Goal: Transaction & Acquisition: Subscribe to service/newsletter

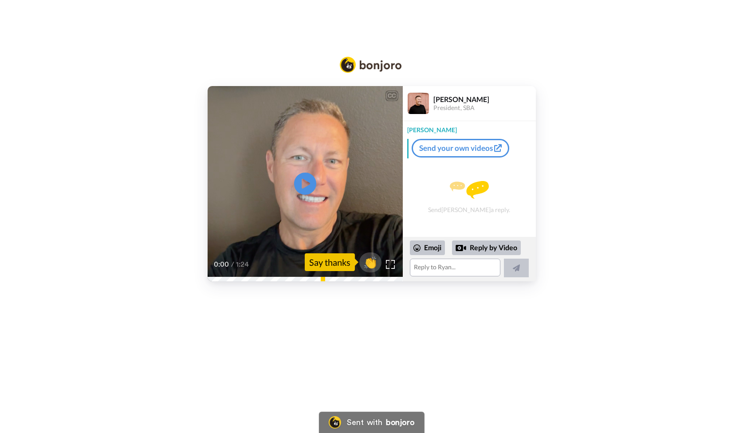
click at [464, 151] on link "Send your own videos" at bounding box center [461, 148] width 98 height 19
click at [457, 149] on link "Send your own videos" at bounding box center [461, 148] width 98 height 19
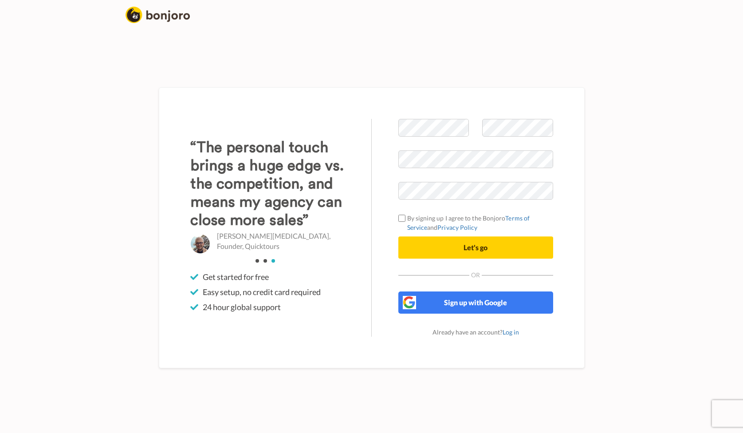
click at [376, 200] on div "Welcome to Bonjoro By signing up I agree to the Bonjoro Terms of Service and Pr…" at bounding box center [476, 228] width 208 height 218
click at [483, 252] on button "Let's go" at bounding box center [475, 247] width 155 height 22
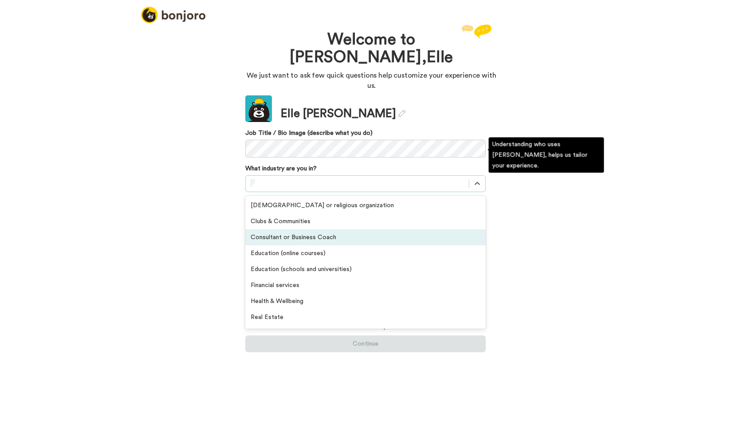
click at [294, 229] on div "Consultant or Business Coach" at bounding box center [365, 237] width 240 height 16
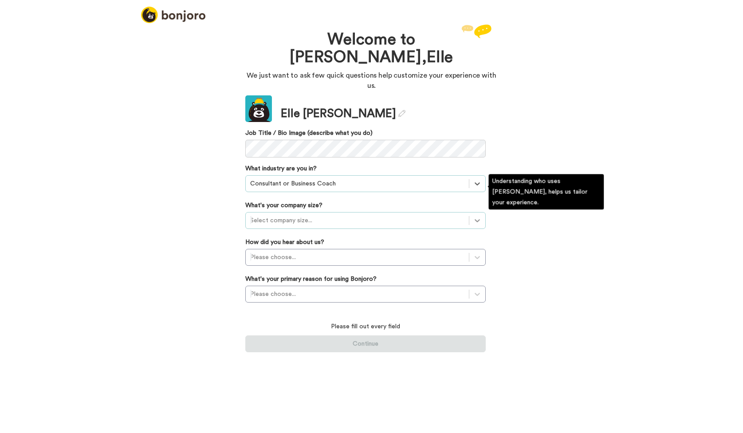
click at [478, 219] on icon at bounding box center [477, 220] width 5 height 3
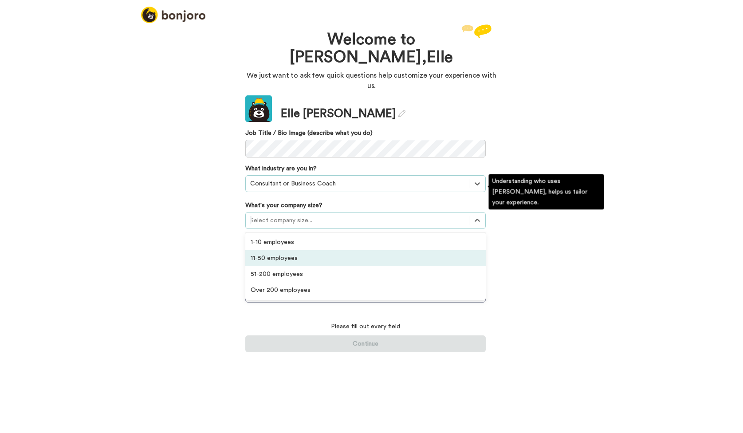
click at [345, 250] on div "11-50 employees" at bounding box center [365, 258] width 240 height 16
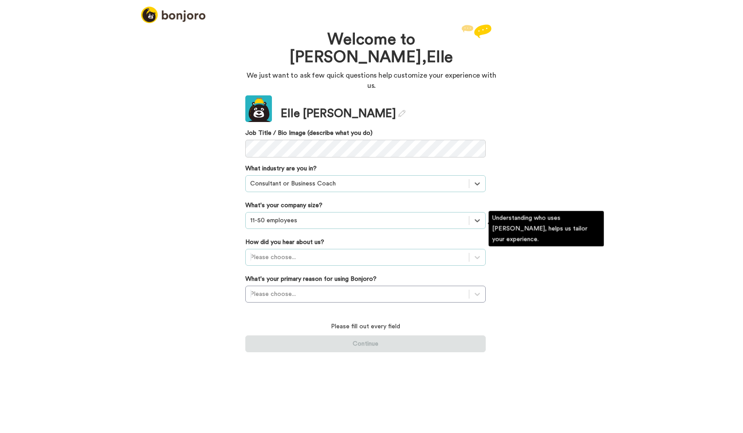
click at [315, 252] on div at bounding box center [357, 257] width 214 height 11
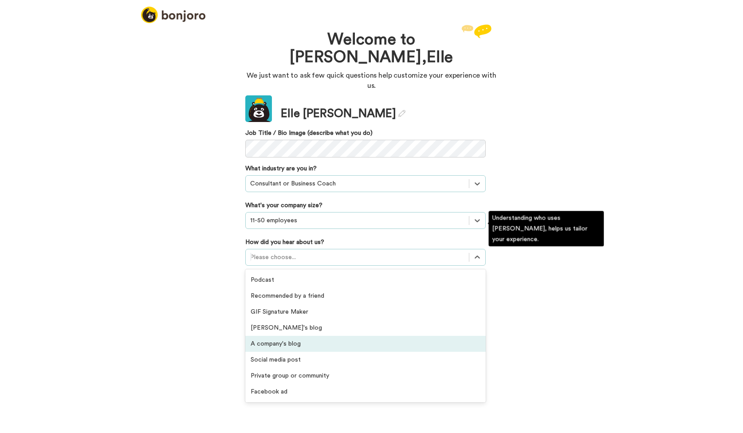
scroll to position [18, 0]
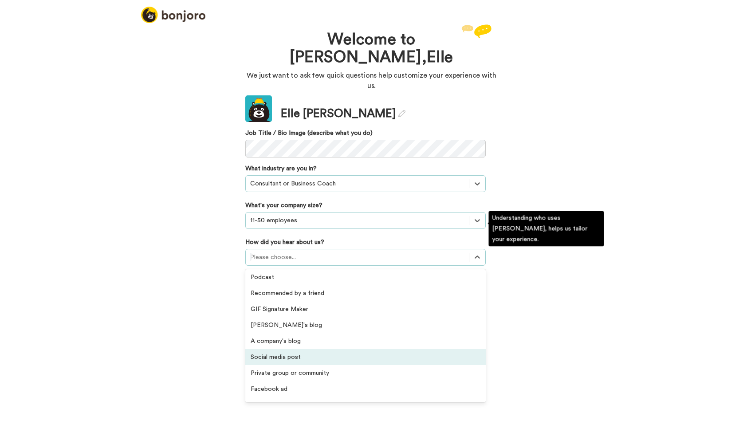
click at [296, 349] on div "Social media post" at bounding box center [365, 357] width 240 height 16
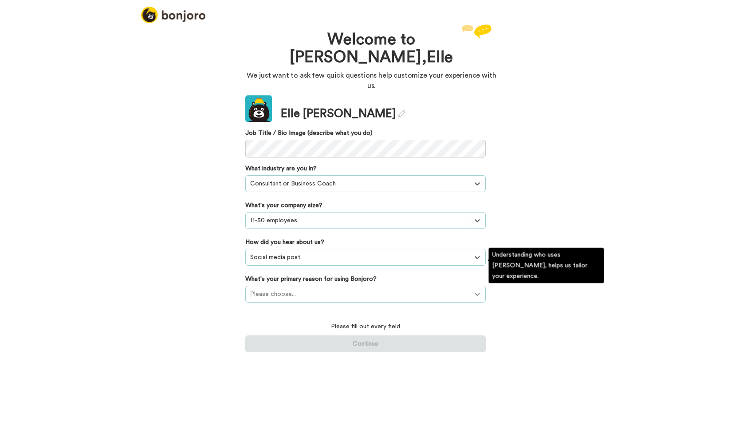
click at [478, 290] on icon at bounding box center [477, 294] width 9 height 9
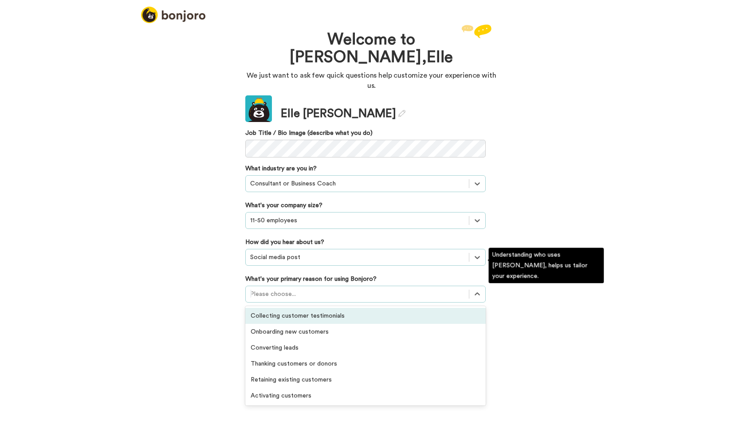
click at [303, 308] on div "Collecting customer testimonials" at bounding box center [365, 316] width 240 height 16
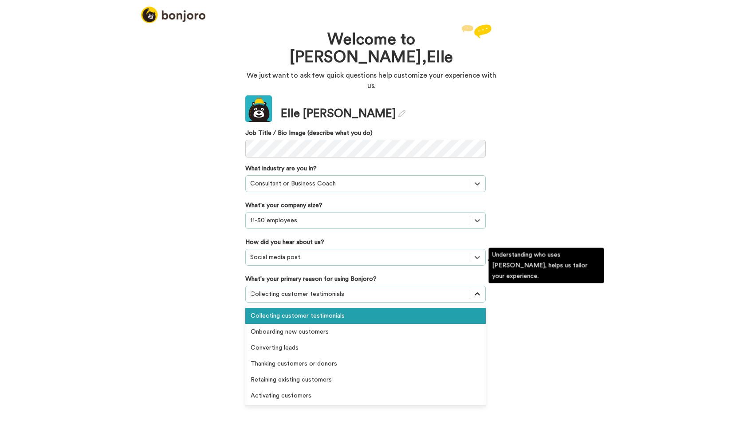
click at [472, 286] on div at bounding box center [477, 294] width 16 height 16
click at [326, 324] on div "Onboarding new customers" at bounding box center [365, 332] width 240 height 16
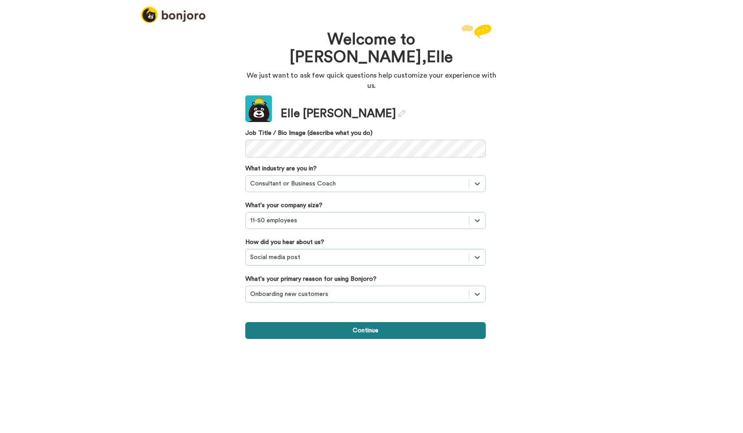
click at [368, 322] on button "Continue" at bounding box center [365, 330] width 240 height 17
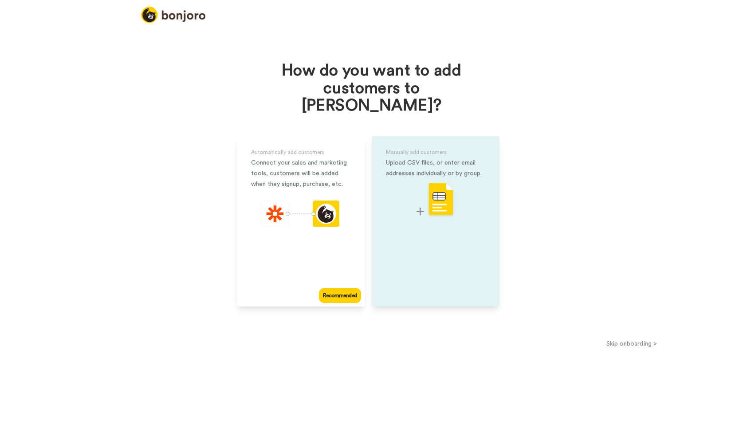
click at [420, 192] on img at bounding box center [435, 199] width 38 height 35
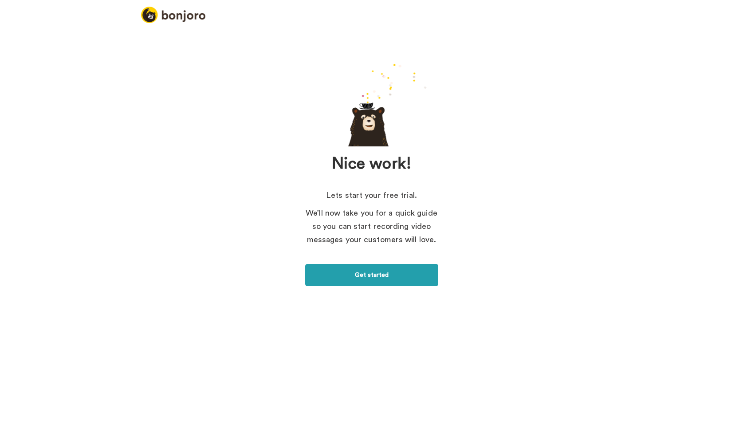
click at [381, 271] on link "Get started" at bounding box center [371, 275] width 133 height 22
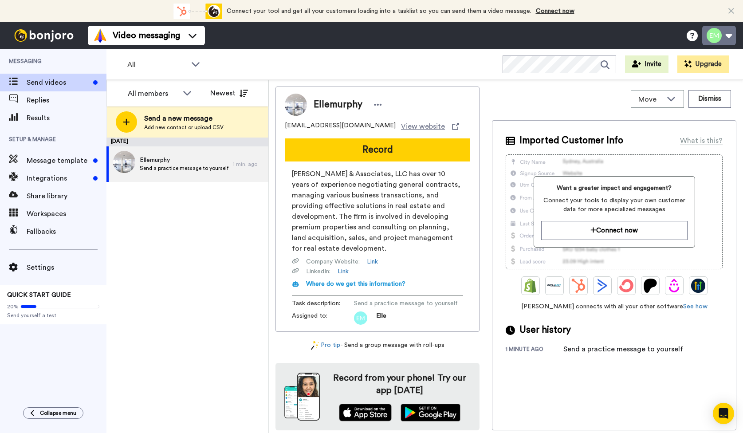
click at [719, 39] on button at bounding box center [719, 36] width 34 height 20
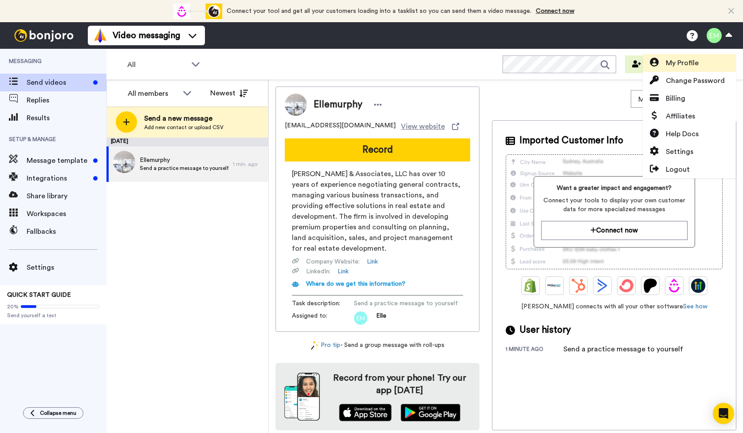
click at [684, 63] on span "My Profile" at bounding box center [682, 63] width 33 height 11
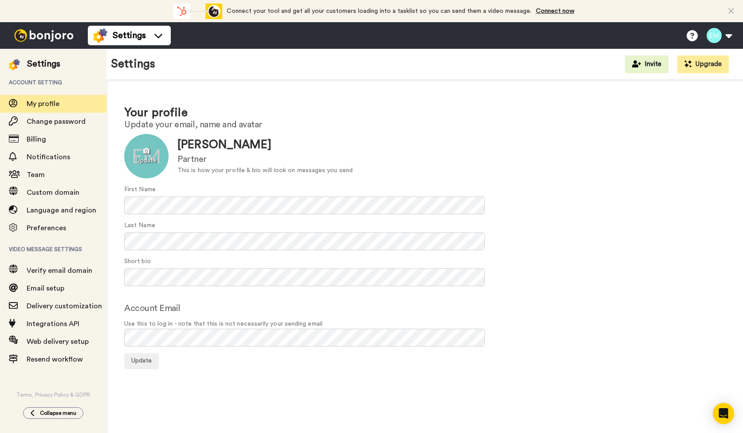
click at [151, 158] on div at bounding box center [146, 156] width 44 height 44
click at [146, 365] on button "Update" at bounding box center [141, 361] width 35 height 16
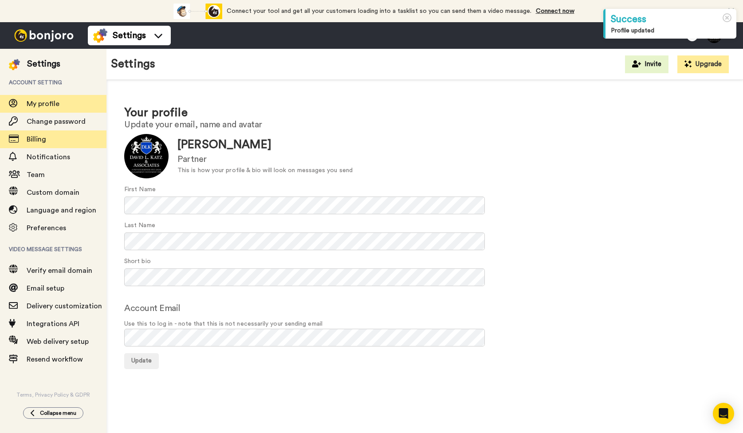
click at [41, 141] on span "Billing" at bounding box center [37, 139] width 20 height 7
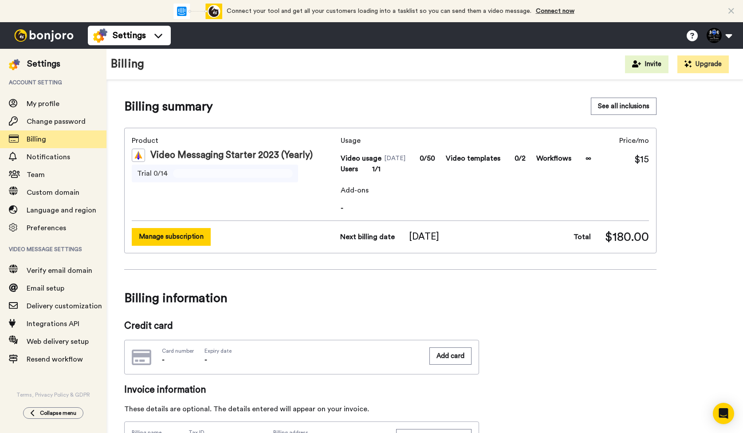
click at [199, 240] on button "Manage subscription" at bounding box center [171, 236] width 79 height 17
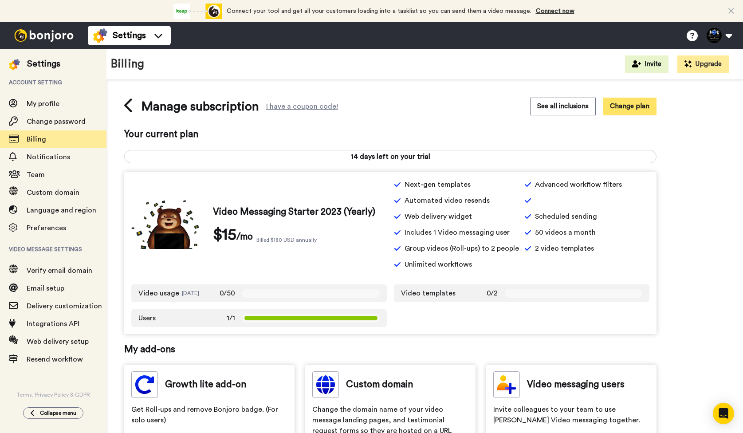
click at [641, 109] on button "Change plan" at bounding box center [630, 106] width 54 height 17
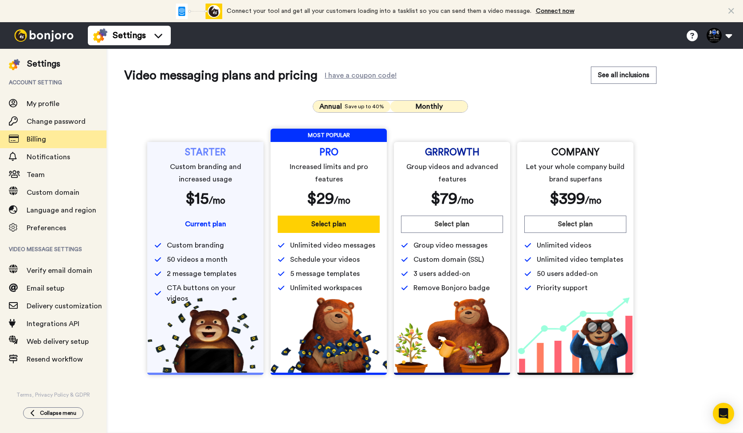
click at [427, 105] on span "Monthly" at bounding box center [429, 106] width 27 height 7
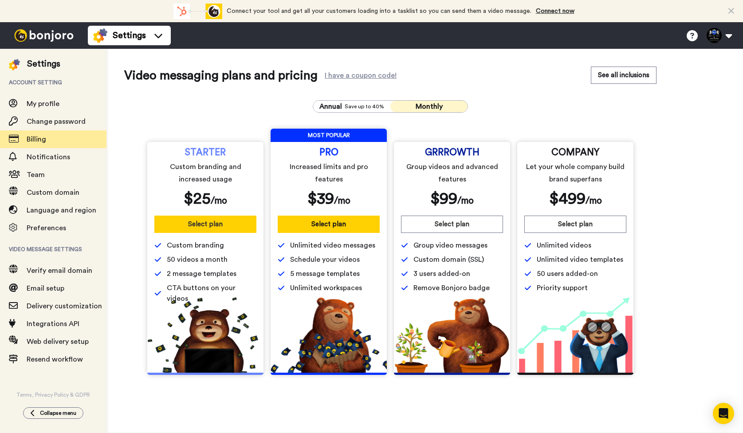
click at [189, 224] on button "Select plan" at bounding box center [205, 224] width 102 height 17
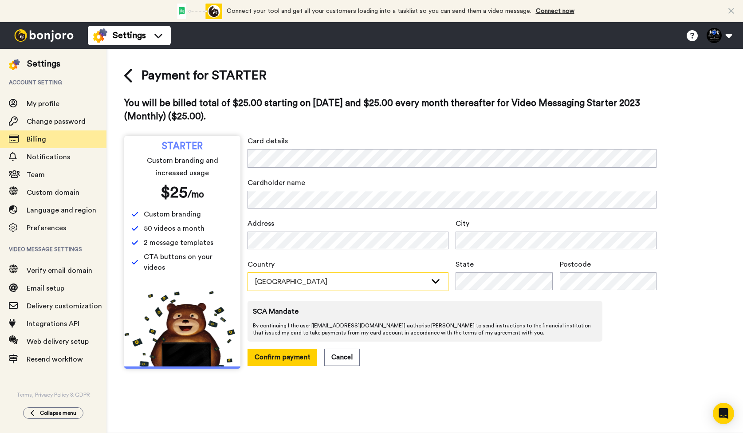
click at [436, 281] on icon at bounding box center [435, 280] width 11 height 9
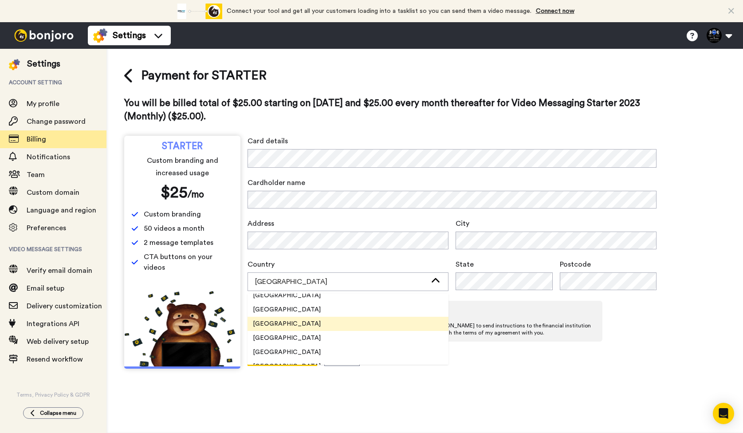
scroll to position [20, 0]
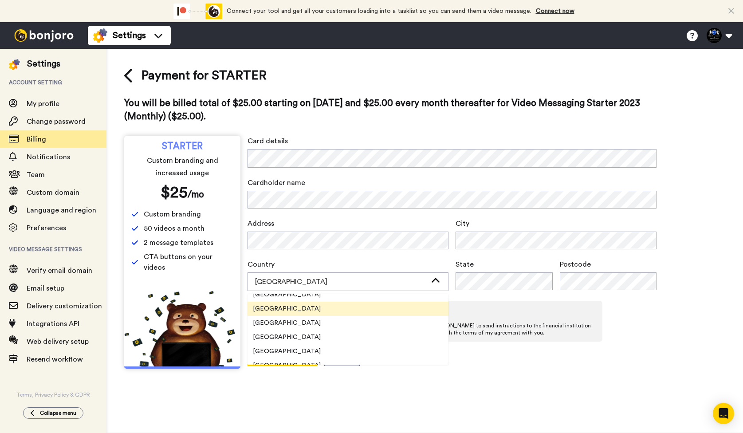
click at [297, 310] on li "United States" at bounding box center [347, 309] width 201 height 14
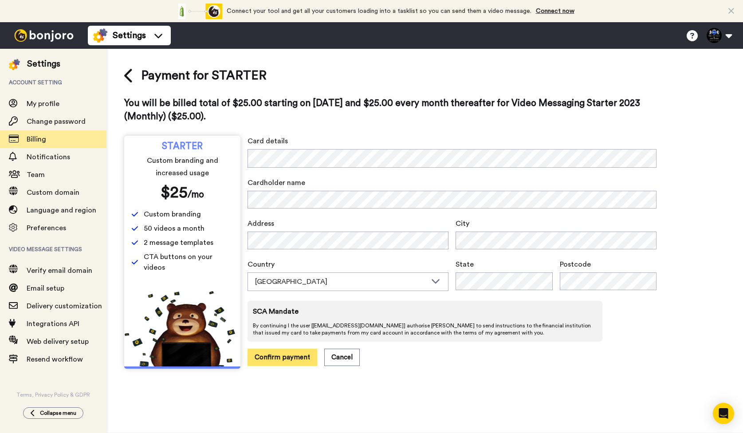
click at [280, 358] on button "Confirm payment" at bounding box center [282, 357] width 70 height 17
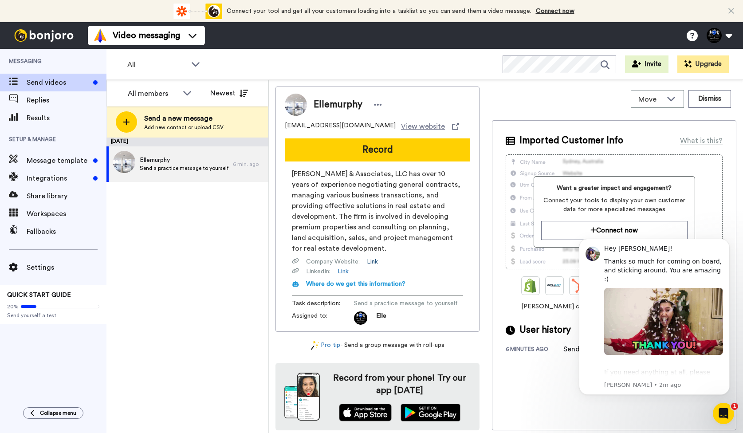
click at [373, 257] on link "Link" at bounding box center [372, 261] width 11 height 9
click at [344, 267] on link "Link" at bounding box center [343, 271] width 11 height 9
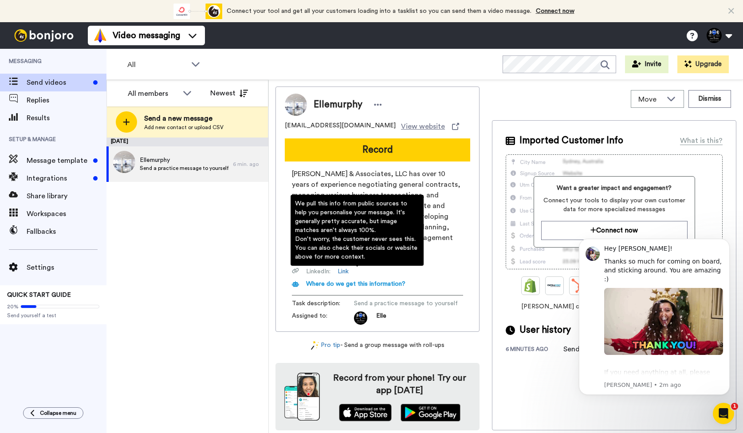
click at [388, 281] on span "Where do we get this information?" at bounding box center [355, 284] width 99 height 6
click at [438, 257] on div "Company Website : Link" at bounding box center [377, 261] width 171 height 9
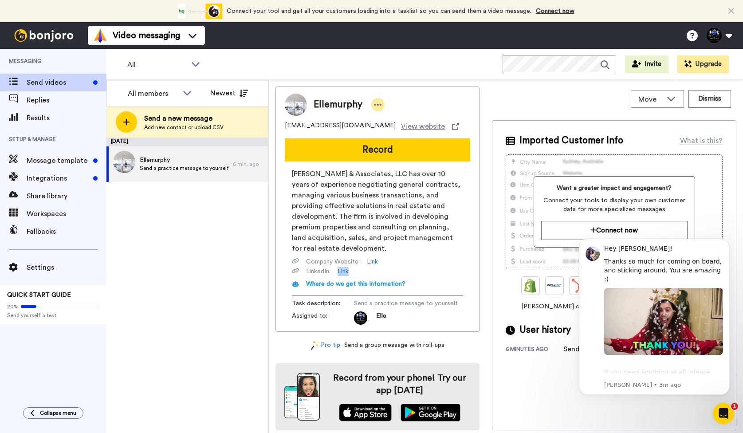
click at [381, 102] on icon at bounding box center [378, 104] width 8 height 9
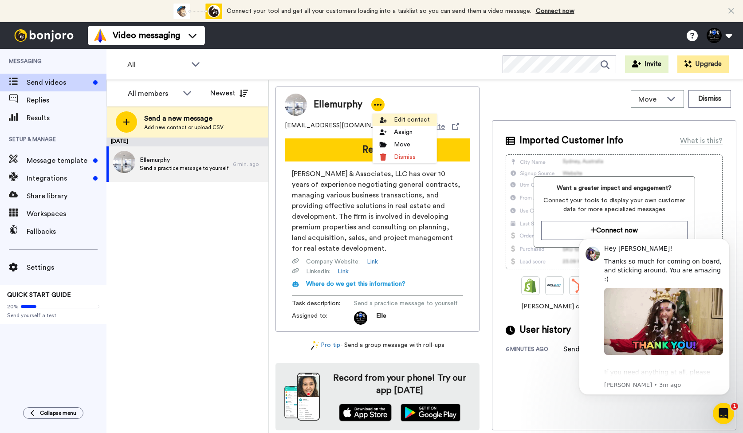
click at [394, 121] on li "Edit contact" at bounding box center [405, 120] width 64 height 12
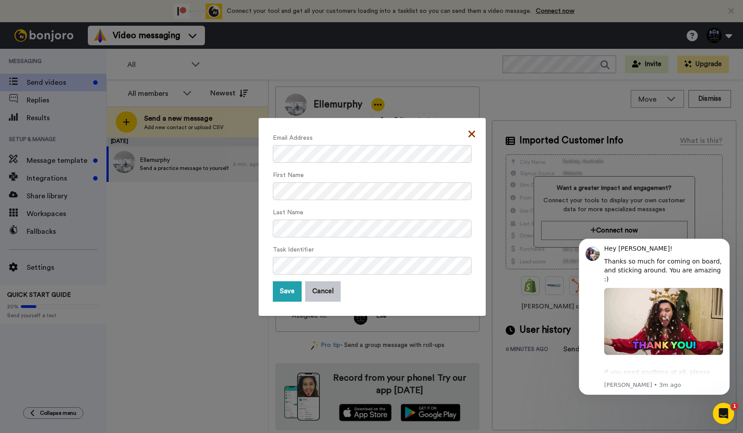
click at [468, 131] on icon at bounding box center [471, 134] width 7 height 11
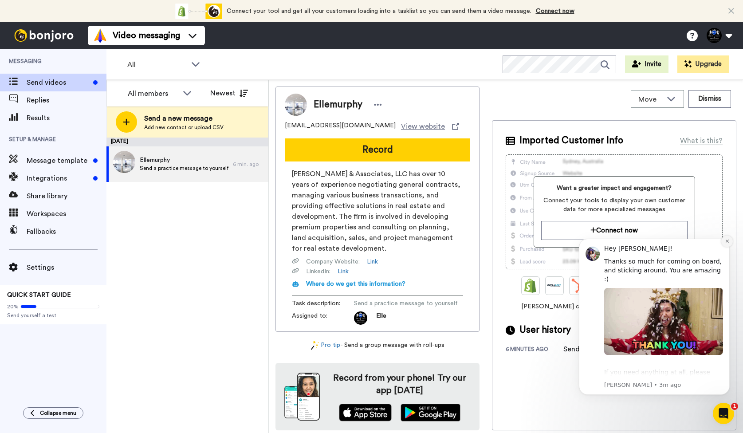
click at [727, 240] on icon "Dismiss notification" at bounding box center [727, 241] width 5 height 5
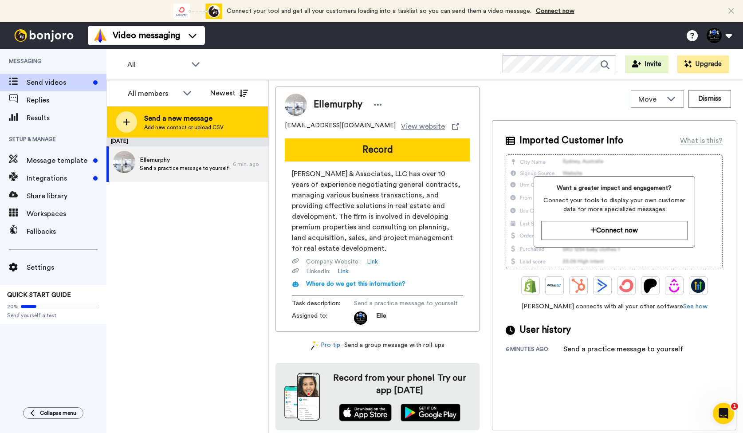
click at [151, 122] on span "Send a new message" at bounding box center [183, 118] width 79 height 11
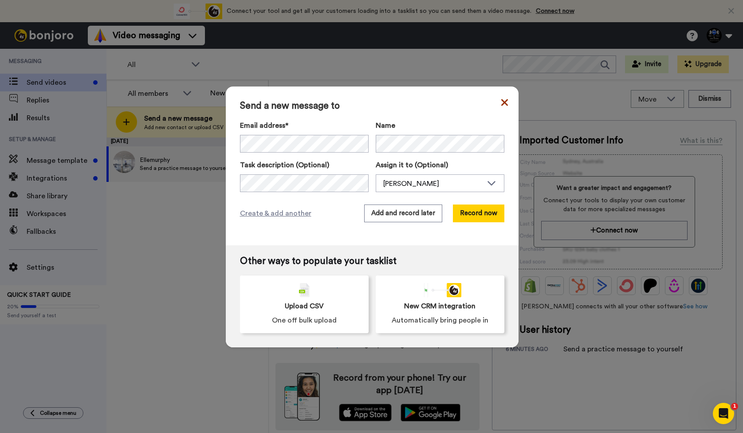
click at [501, 103] on icon at bounding box center [504, 102] width 7 height 7
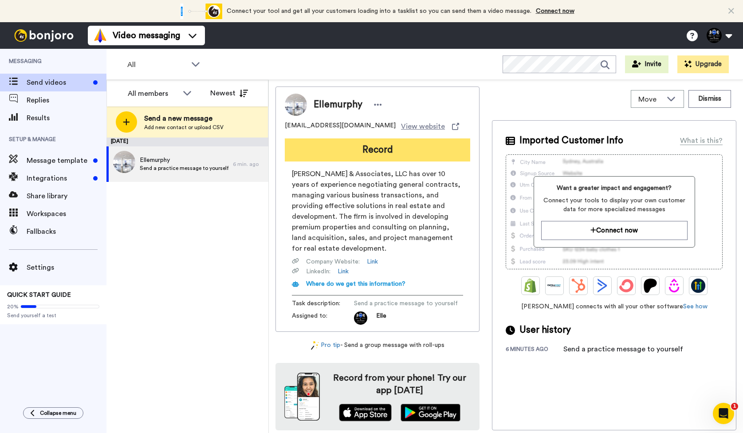
click at [384, 155] on button "Record" at bounding box center [377, 149] width 185 height 23
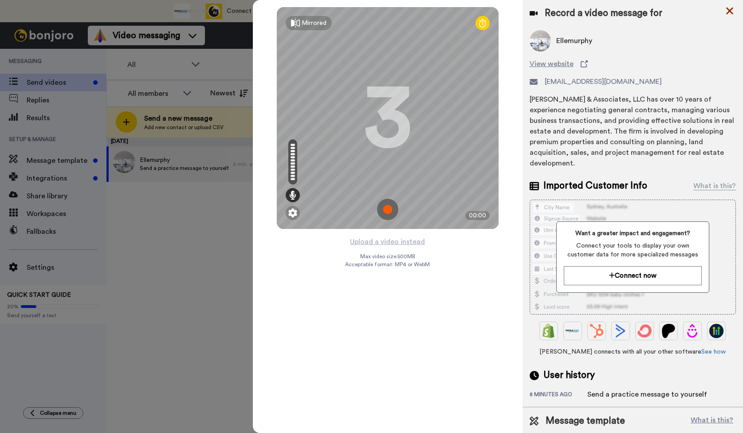
click at [729, 11] on icon at bounding box center [729, 11] width 7 height 7
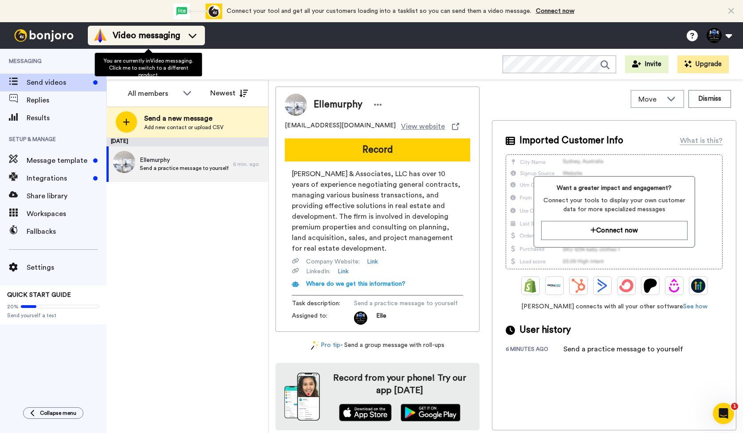
click at [200, 32] on icon at bounding box center [192, 35] width 14 height 9
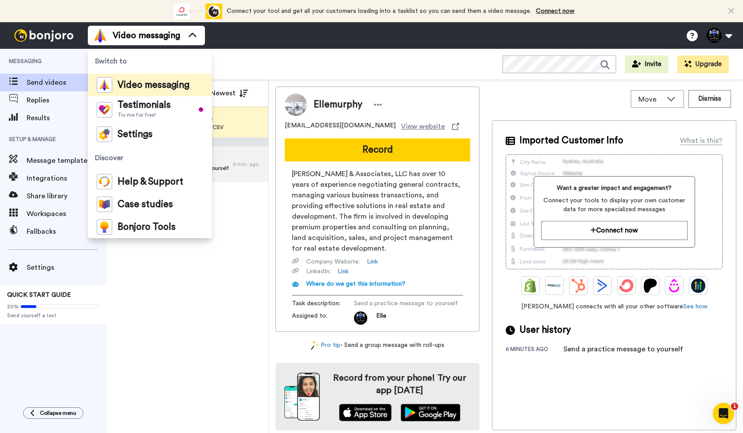
click at [147, 84] on span "Video messaging" at bounding box center [154, 85] width 72 height 9
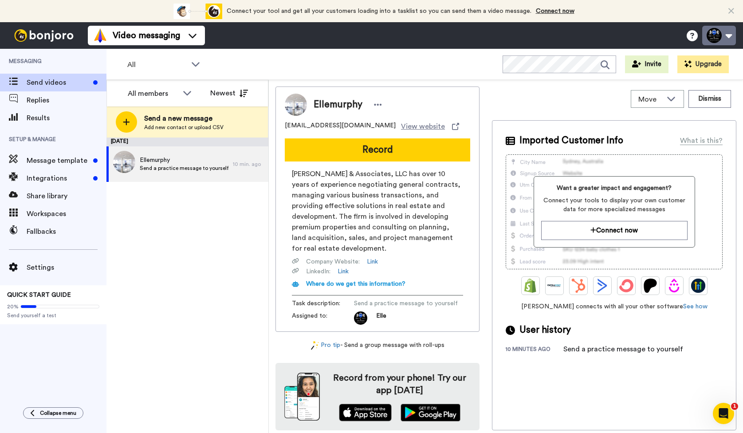
click at [727, 37] on button at bounding box center [719, 36] width 34 height 20
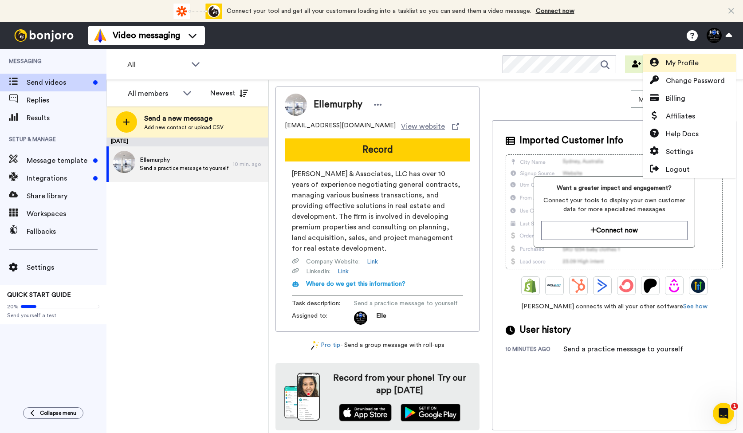
click at [682, 65] on span "My Profile" at bounding box center [682, 63] width 33 height 11
